Goal: Information Seeking & Learning: Learn about a topic

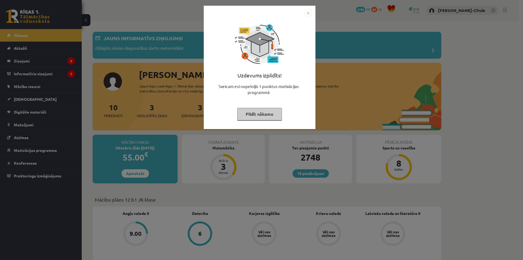
click at [264, 113] on button "Pildīt nākamo" at bounding box center [259, 114] width 45 height 13
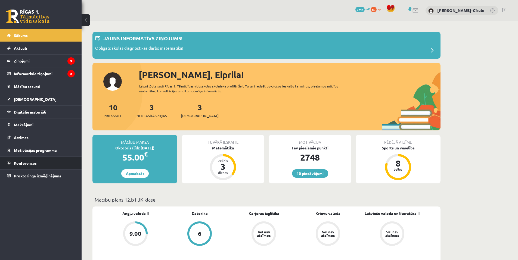
click at [24, 166] on link "Konferences" at bounding box center [41, 163] width 68 height 13
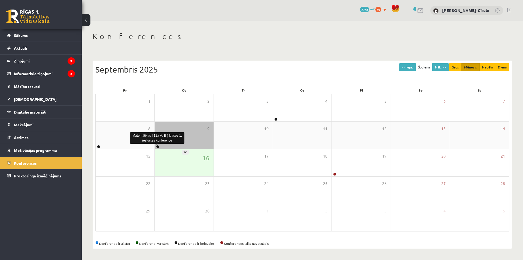
click at [157, 146] on link at bounding box center [157, 146] width 3 height 3
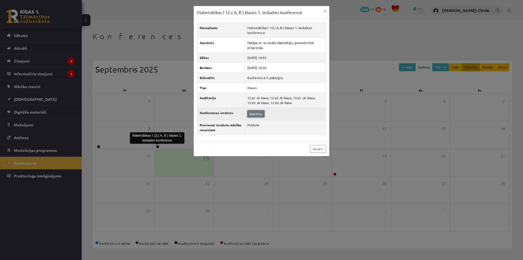
click at [255, 115] on link "Skatīties" at bounding box center [255, 113] width 17 height 7
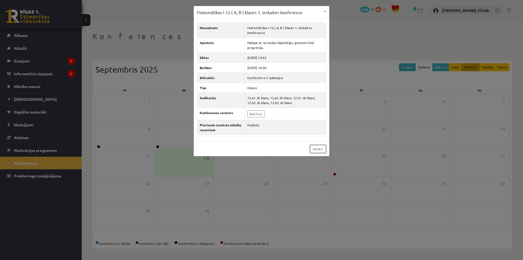
drag, startPoint x: 318, startPoint y: 148, endPoint x: 300, endPoint y: 152, distance: 18.7
click at [318, 148] on link "Aizvērt" at bounding box center [318, 149] width 16 height 8
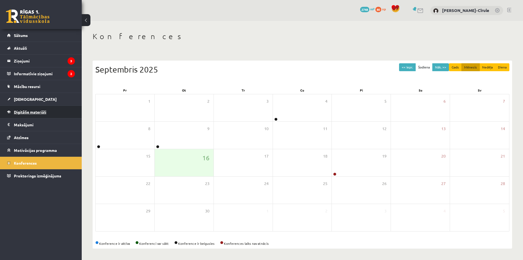
click at [25, 110] on link "Digitālie materiāli" at bounding box center [41, 112] width 68 height 13
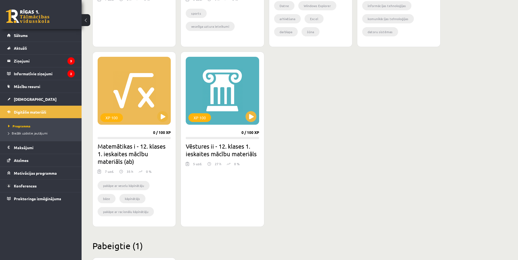
scroll to position [463, 0]
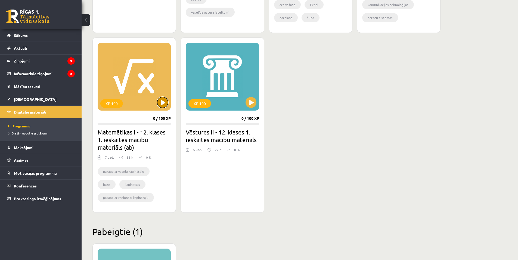
click at [160, 100] on button at bounding box center [162, 102] width 11 height 11
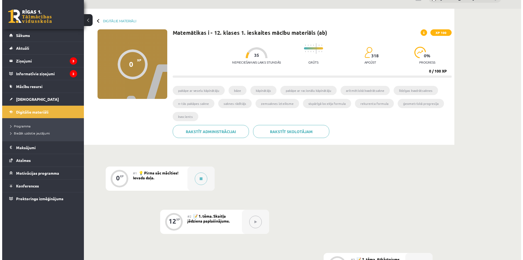
scroll to position [54, 0]
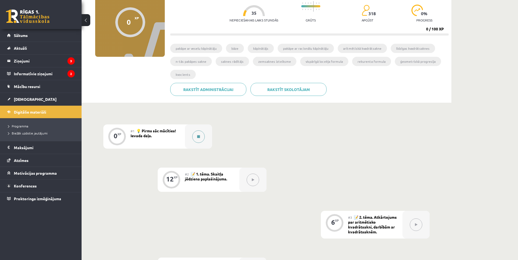
click at [197, 137] on button at bounding box center [198, 137] width 13 height 13
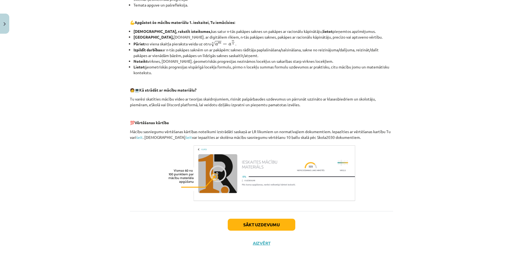
scroll to position [177, 0]
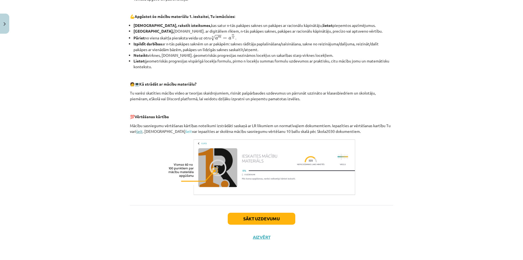
click at [138, 133] on link "šeit" at bounding box center [139, 131] width 7 height 5
click at [247, 219] on button "Sākt uzdevumu" at bounding box center [261, 219] width 67 height 12
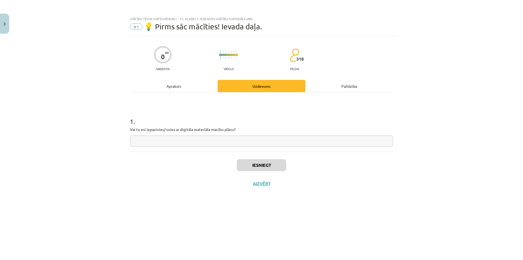
click at [196, 145] on input "text" at bounding box center [261, 141] width 263 height 11
type input "**"
click at [256, 169] on button "Iesniegt" at bounding box center [262, 165] width 50 height 12
click at [261, 187] on button "Nākamā nodarbība" at bounding box center [261, 187] width 53 height 13
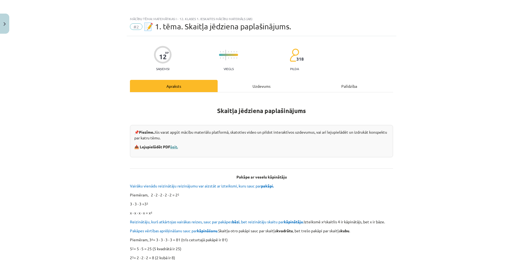
click at [176, 146] on link "šeit." at bounding box center [174, 147] width 8 height 5
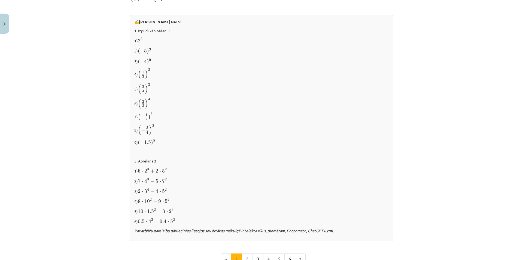
scroll to position [463, 0]
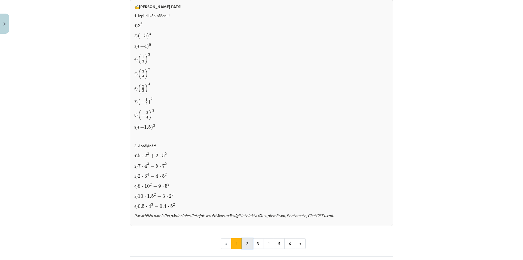
click at [246, 240] on button "2" at bounding box center [247, 244] width 11 height 11
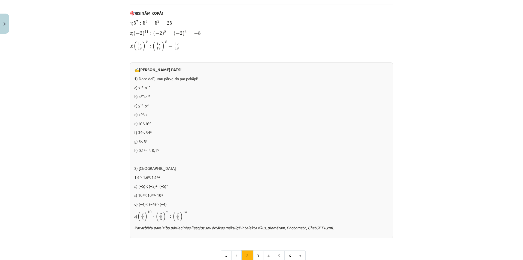
scroll to position [317, 0]
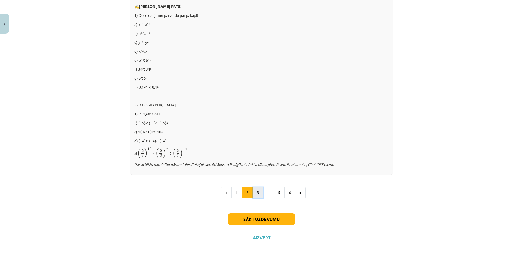
click at [258, 192] on button "3" at bounding box center [257, 193] width 11 height 11
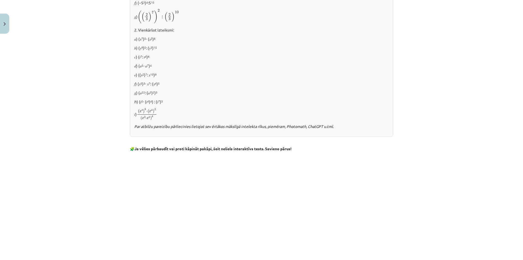
scroll to position [408, 0]
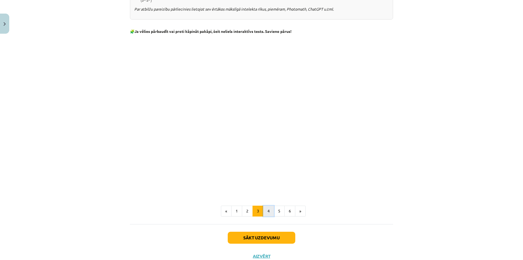
click at [266, 211] on button "4" at bounding box center [268, 211] width 11 height 11
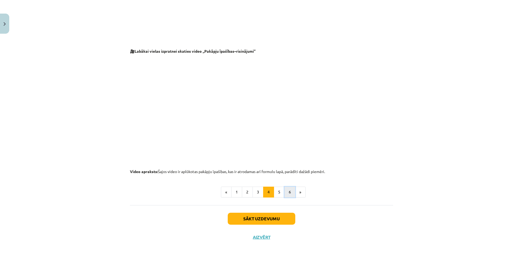
click at [288, 195] on button "6" at bounding box center [289, 192] width 11 height 11
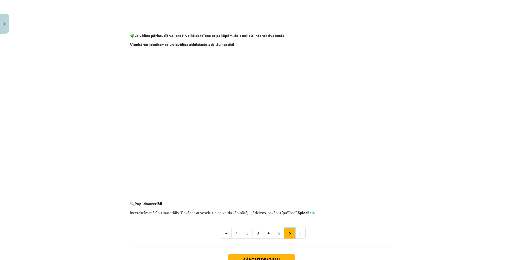
scroll to position [424, 0]
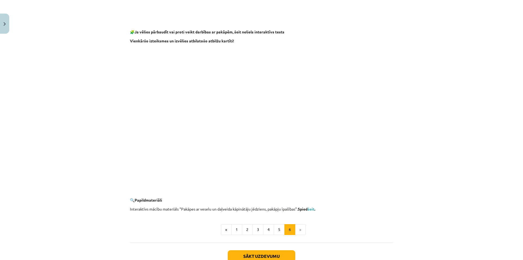
drag, startPoint x: 354, startPoint y: 212, endPoint x: 334, endPoint y: 199, distance: 24.0
click at [348, 209] on p "Interaktīvs mācību materiāls “Pakāpes ar veselu un daļveida kāpinātāju jēdziens…" at bounding box center [261, 210] width 263 height 6
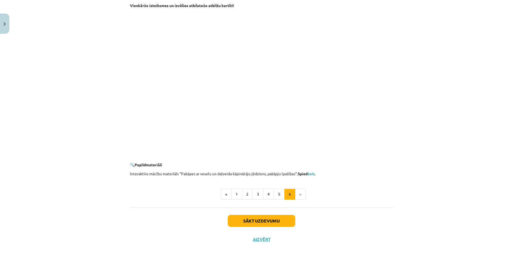
scroll to position [462, 0]
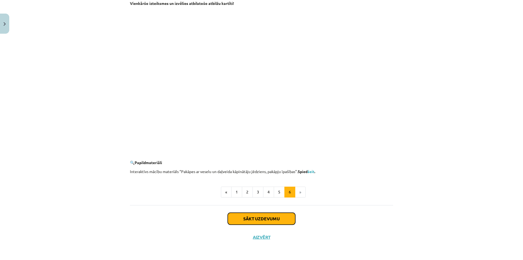
click at [280, 219] on button "Sākt uzdevumu" at bounding box center [261, 219] width 67 height 12
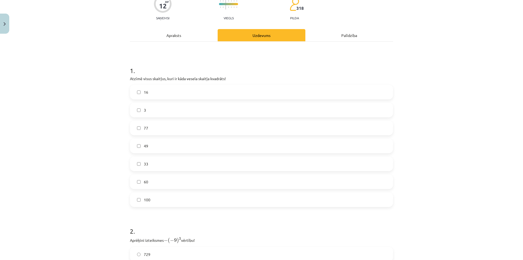
scroll to position [68, 0]
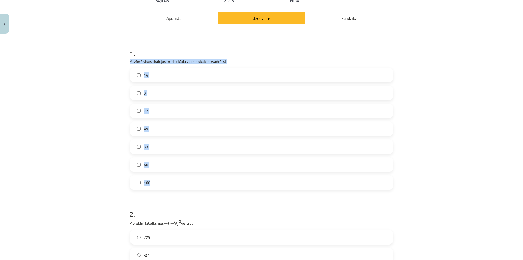
drag, startPoint x: 124, startPoint y: 62, endPoint x: 165, endPoint y: 182, distance: 126.6
click at [165, 182] on div "Mācību tēma: Matemātikas i - 12. klases 1. ieskaites mācību materiāls (ab) #2 📝…" at bounding box center [261, 130] width 523 height 260
drag, startPoint x: 133, startPoint y: 75, endPoint x: 126, endPoint y: 73, distance: 7.7
click at [134, 74] on label "16" at bounding box center [261, 75] width 262 height 14
click at [92, 67] on div "Mācību tēma: Matemātikas i - 12. klases 1. ieskaites mācību materiāls (ab) #2 📝…" at bounding box center [261, 130] width 523 height 260
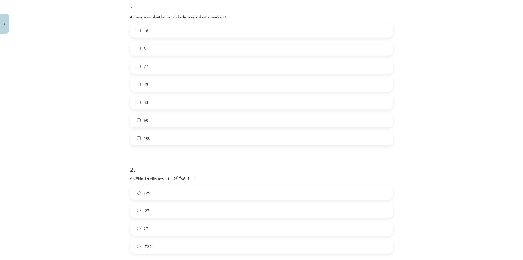
scroll to position [177, 0]
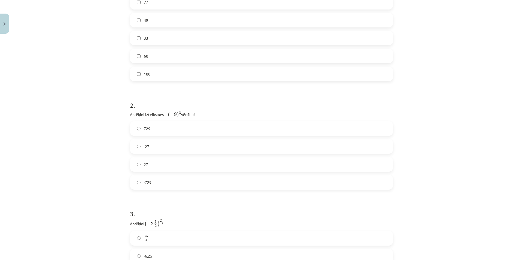
click at [127, 115] on div "12 XP Saņemsi Viegls 318 pilda Apraksts Uzdevums Palīdzība 1 . Atzīmē visus ska…" at bounding box center [261, 95] width 269 height 472
drag, startPoint x: 128, startPoint y: 115, endPoint x: 166, endPoint y: 182, distance: 77.6
click at [166, 182] on div "2 . Aprēķini izteiksmes − ( − 9 ) 3 − ( − 9 ) 3 vērtību! 729 -27 27 -729" at bounding box center [261, 141] width 263 height 98
click at [161, 126] on label "729" at bounding box center [261, 129] width 262 height 14
click at [63, 177] on div "Mācību tēma: Matemātikas i - 12. klases 1. ieskaites mācību materiāls (ab) #2 📝…" at bounding box center [261, 130] width 523 height 260
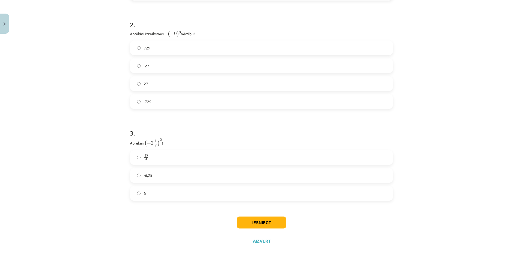
scroll to position [259, 0]
drag, startPoint x: 126, startPoint y: 139, endPoint x: 153, endPoint y: 191, distance: 58.6
click at [156, 197] on div "12 XP Saņemsi Viegls 318 pilda Apraksts Uzdevums Palīdzība 1 . Atzīmē visus ska…" at bounding box center [261, 14] width 269 height 472
click at [105, 173] on div "Mācību tēma: Matemātikas i - 12. klases 1. ieskaites mācību materiāls (ab) #2 📝…" at bounding box center [261, 130] width 523 height 260
click at [135, 118] on form "1 . Atzīmē visus skaitļus, kuri ir kāda vesela skaitļa kvadrāts! 16 3 77 49 33 …" at bounding box center [261, 25] width 263 height 351
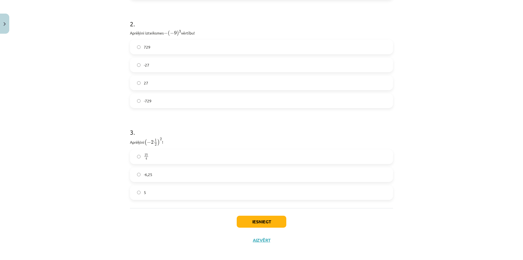
drag, startPoint x: 140, startPoint y: 95, endPoint x: 160, endPoint y: 117, distance: 29.9
click at [140, 97] on label "-729" at bounding box center [261, 101] width 262 height 14
drag, startPoint x: 150, startPoint y: 140, endPoint x: 161, endPoint y: 142, distance: 11.2
click at [164, 142] on p "Aprēķini ( − 2 1 2 ) 2 ( − 2 1 2 ) 2 !" at bounding box center [261, 142] width 263 height 9
click at [144, 143] on span "(" at bounding box center [145, 142] width 2 height 7
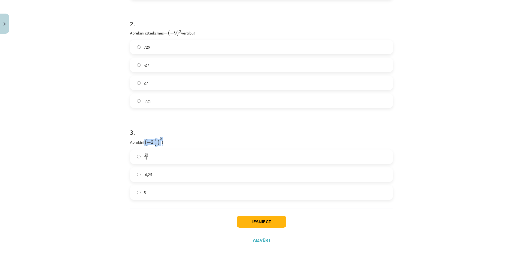
drag, startPoint x: 144, startPoint y: 143, endPoint x: 161, endPoint y: 142, distance: 17.7
click at [161, 142] on p "Aprēķini ( − 2 1 2 ) 2 ( − 2 1 2 ) 2 !" at bounding box center [261, 142] width 263 height 9
copy p "( − 2 1 2 ) 2 ( − 2 1 2 ) 2"
drag, startPoint x: 160, startPoint y: 174, endPoint x: 157, endPoint y: 169, distance: 6.2
click at [159, 174] on label "-6,25" at bounding box center [261, 175] width 262 height 14
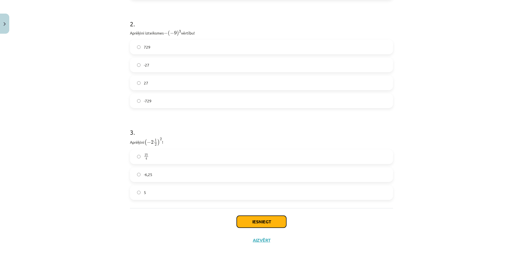
click at [259, 223] on button "Iesniegt" at bounding box center [262, 222] width 50 height 12
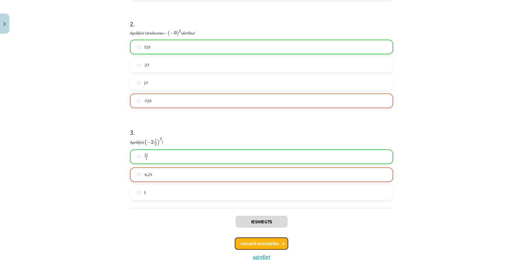
click at [270, 242] on button "Nākamā nodarbība" at bounding box center [261, 244] width 53 height 13
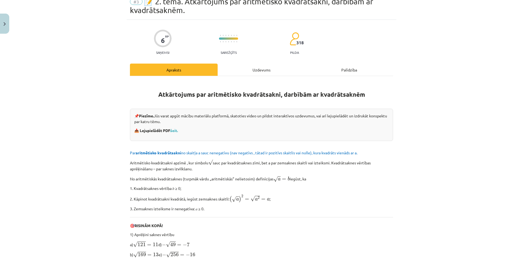
scroll to position [14, 0]
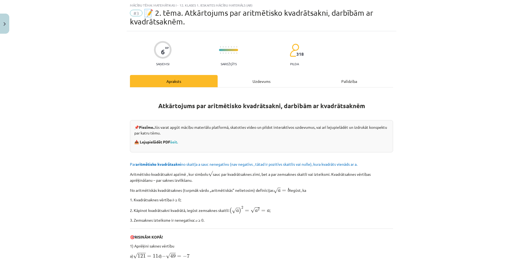
click at [252, 78] on div "Uzdevums" at bounding box center [261, 81] width 88 height 12
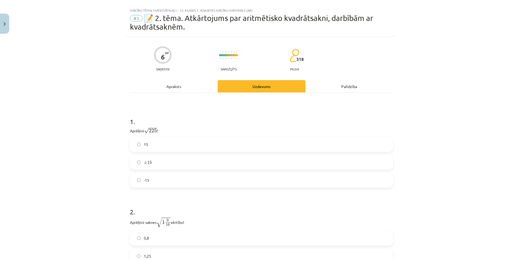
scroll to position [0, 0]
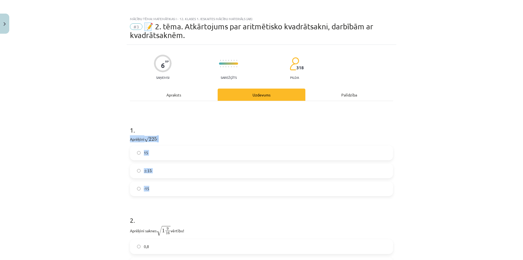
drag, startPoint x: 128, startPoint y: 141, endPoint x: 161, endPoint y: 174, distance: 46.8
click at [175, 192] on div "1 . Aprēķini √ 225 225 ! 15 ± 15 ± 15 -15" at bounding box center [261, 156] width 263 height 79
click at [155, 155] on label "15" at bounding box center [261, 153] width 262 height 14
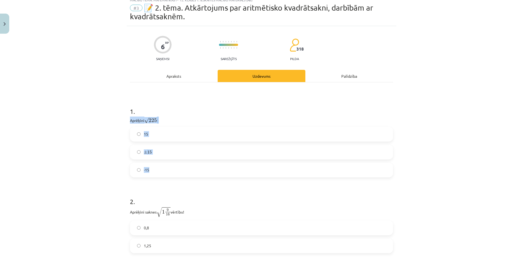
scroll to position [75, 0]
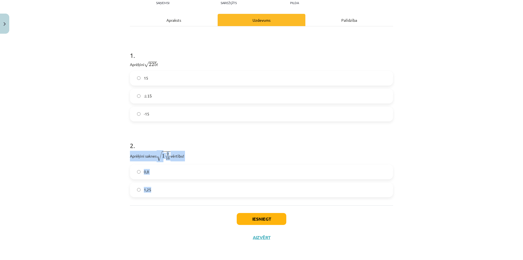
drag, startPoint x: 131, startPoint y: 157, endPoint x: 171, endPoint y: 187, distance: 49.8
click at [171, 187] on div "6 XP Saņemsi Sarežģīts 318 pilda Apraksts Uzdevums Palīdzība 1 . Aprēķini √ 225…" at bounding box center [261, 108] width 269 height 277
drag, startPoint x: 87, startPoint y: 137, endPoint x: 90, endPoint y: 138, distance: 3.5
click at [87, 137] on div "Mācību tēma: Matemātikas i - 12. klases 1. ieskaites mācību materiāls (ab) #3 📝…" at bounding box center [261, 130] width 523 height 260
drag, startPoint x: 155, startPoint y: 159, endPoint x: 169, endPoint y: 160, distance: 13.7
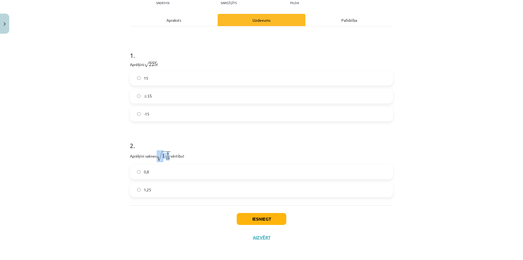
click at [169, 160] on p "Aprēķini saknes √ 1 9 16 1 9 16 vērtību!" at bounding box center [261, 156] width 263 height 11
copy span "√ 1 9 16"
drag, startPoint x: 170, startPoint y: 189, endPoint x: 173, endPoint y: 189, distance: 3.0
click at [170, 189] on label "1,25" at bounding box center [261, 190] width 262 height 14
click at [264, 216] on button "Iesniegt" at bounding box center [262, 219] width 50 height 12
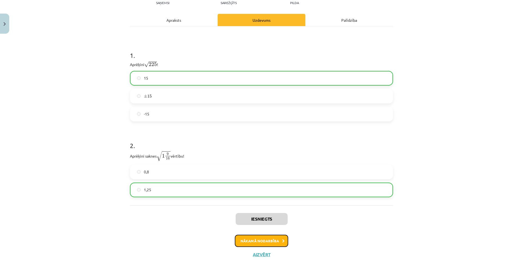
click at [254, 237] on button "Nākamā nodarbība" at bounding box center [261, 241] width 53 height 13
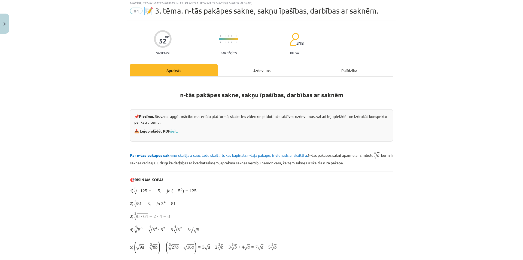
scroll to position [14, 0]
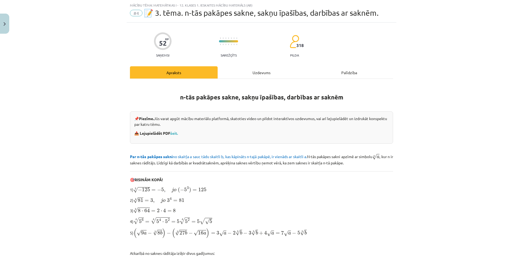
click at [248, 76] on div "Uzdevums" at bounding box center [261, 72] width 88 height 12
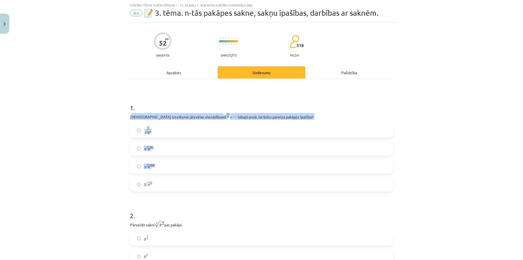
drag, startPoint x: 131, startPoint y: 117, endPoint x: 155, endPoint y: 163, distance: 51.6
click at [160, 165] on div "1 . Kura izteiksme jāizvēlas vienādības a m n a m n = ⋯ labajā pusē, lai būtu p…" at bounding box center [261, 143] width 263 height 97
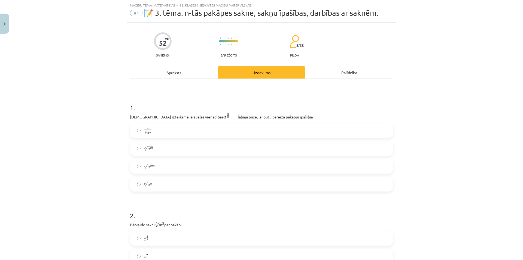
click at [118, 119] on div "Mācību tēma: Matemātikas i - 12. klases 1. ieskaites mācību materiāls (ab) #4 📝…" at bounding box center [261, 130] width 523 height 260
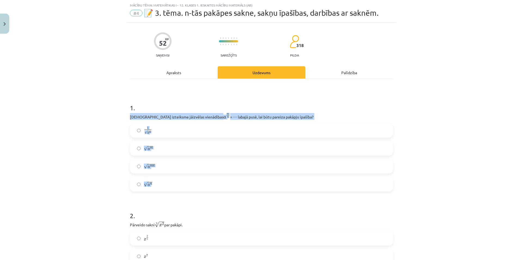
drag, startPoint x: 127, startPoint y: 117, endPoint x: 164, endPoint y: 171, distance: 65.3
copy div "Kura izteiksme jāizvēlas vienādības a m n a m n = ⋯ labajā pusē, lai būtu parei…"
click at [130, 133] on div "1 n √ a m 1 a m n" at bounding box center [261, 130] width 263 height 15
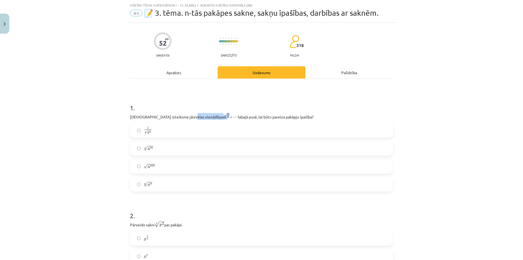
drag, startPoint x: 187, startPoint y: 118, endPoint x: 192, endPoint y: 119, distance: 5.9
click at [192, 119] on p "Kura izteiksme jāizvēlas vienādības a m n a m n = ⋯ labajā pusē, lai būtu parei…" at bounding box center [261, 116] width 263 height 7
